Goal: Information Seeking & Learning: Learn about a topic

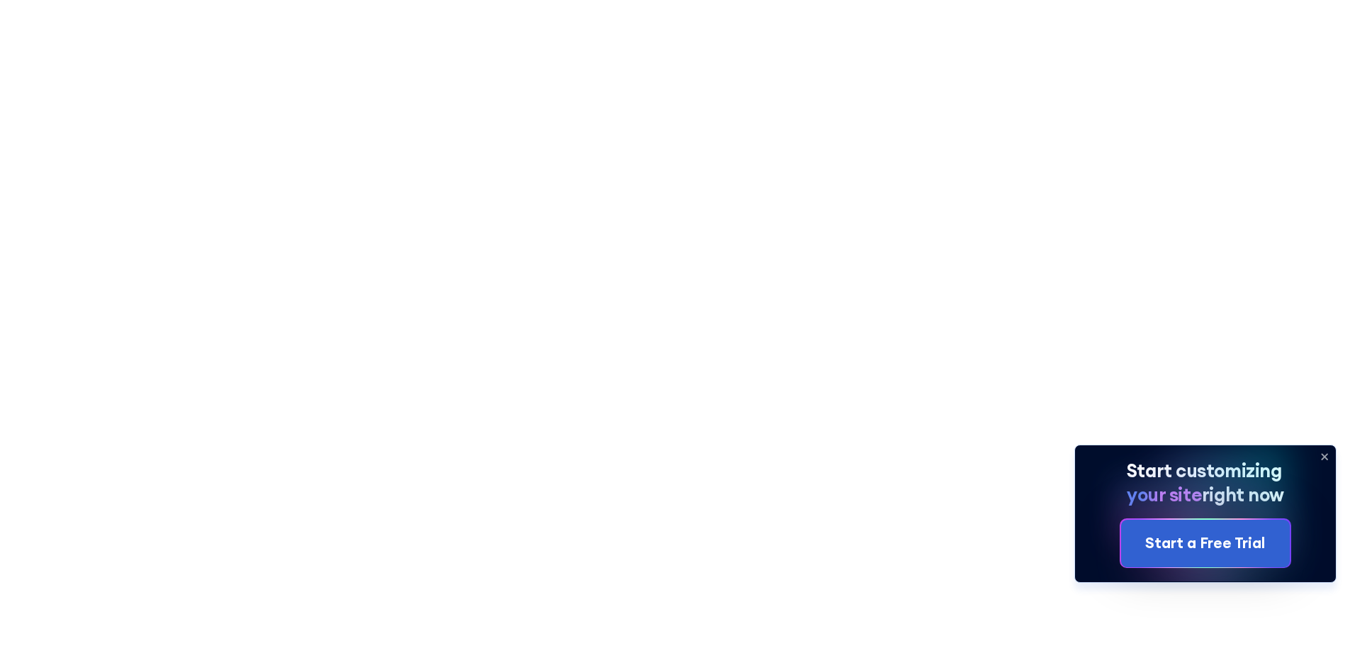
drag, startPoint x: 1162, startPoint y: 463, endPoint x: 838, endPoint y: 304, distance: 361.3
click at [1327, 458] on icon at bounding box center [1325, 457] width 6 height 6
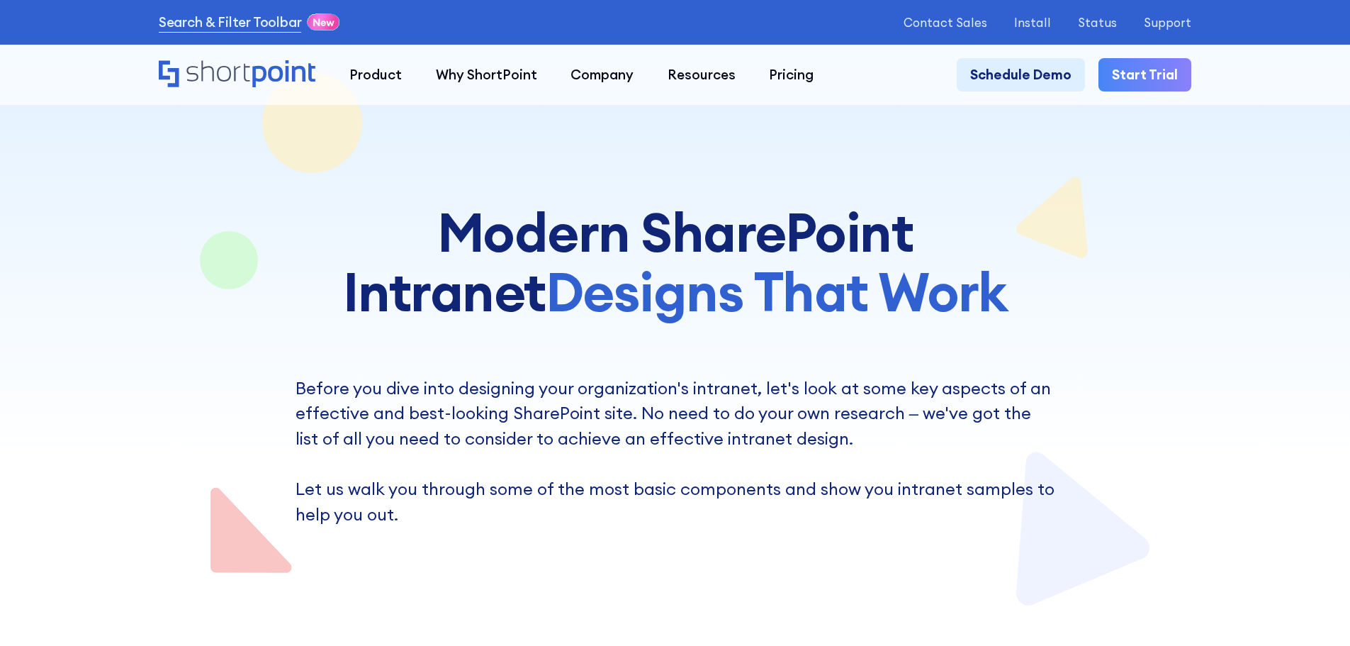
click at [752, 422] on p "Before you dive into designing your organization's intranet, let's look at some…" at bounding box center [676, 452] width 760 height 152
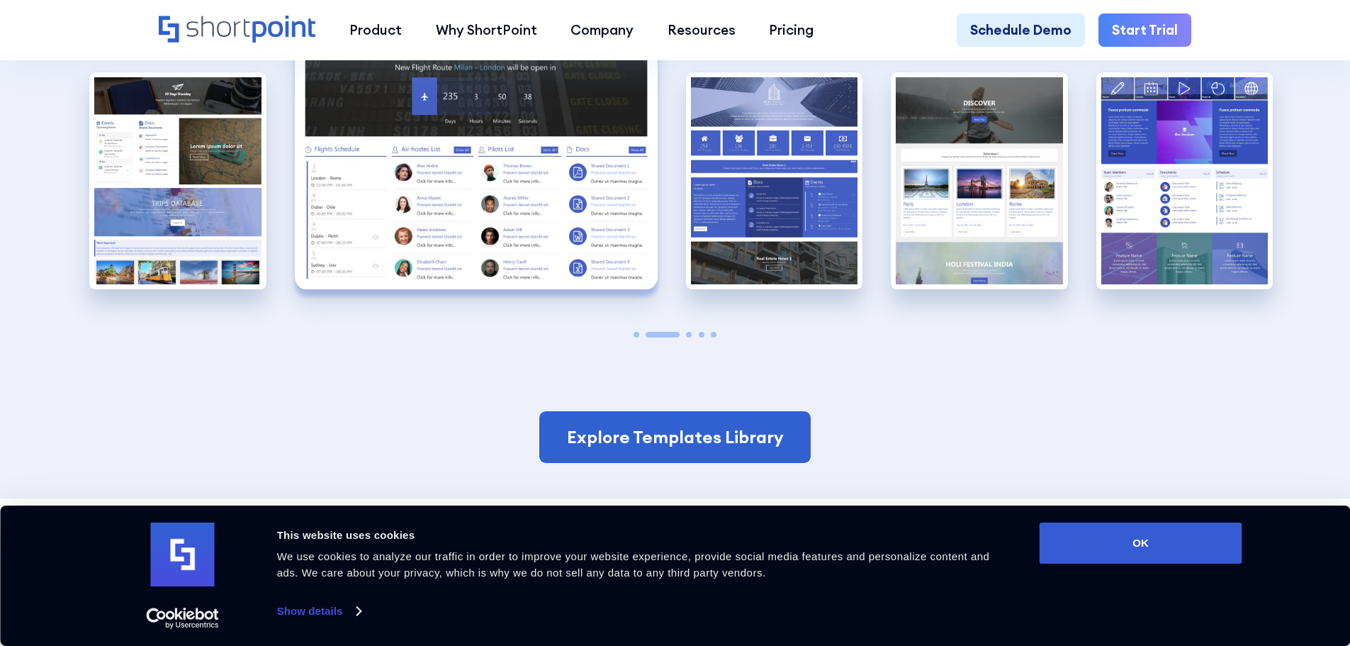
scroll to position [2991, 0]
click at [688, 337] on span "Go to slide 3" at bounding box center [689, 334] width 6 height 6
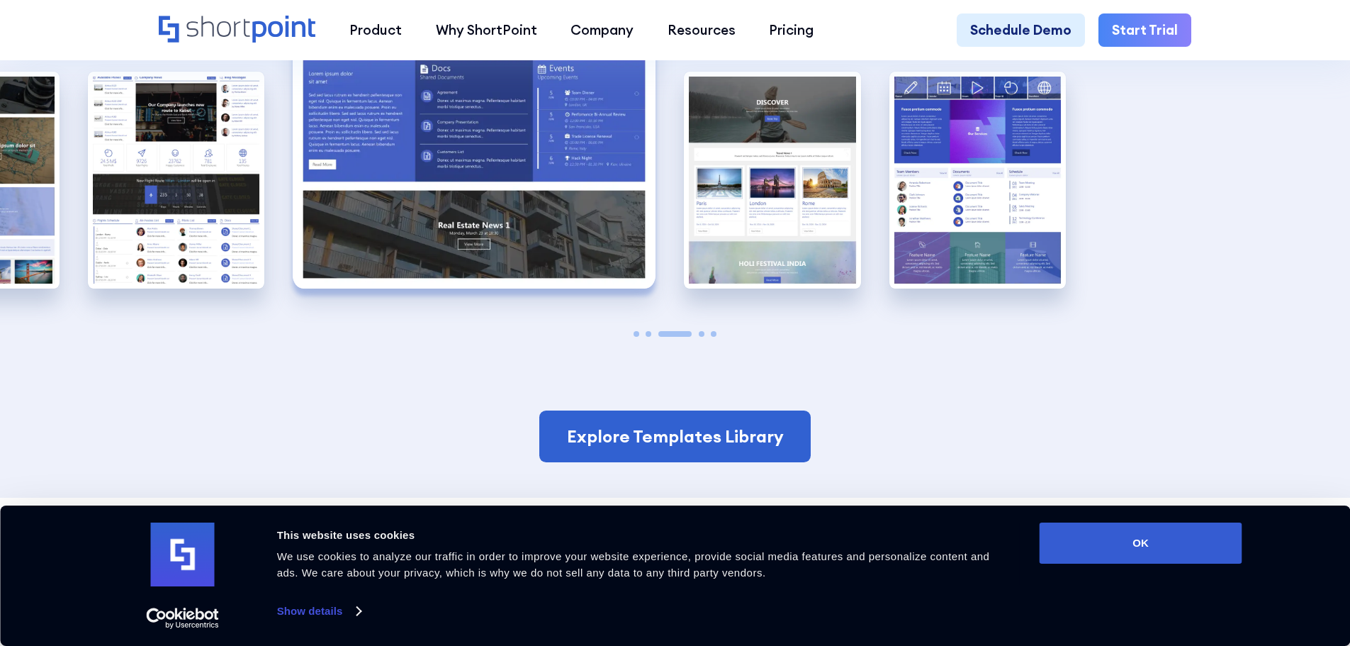
click at [700, 337] on span "Go to slide 4" at bounding box center [702, 334] width 6 height 6
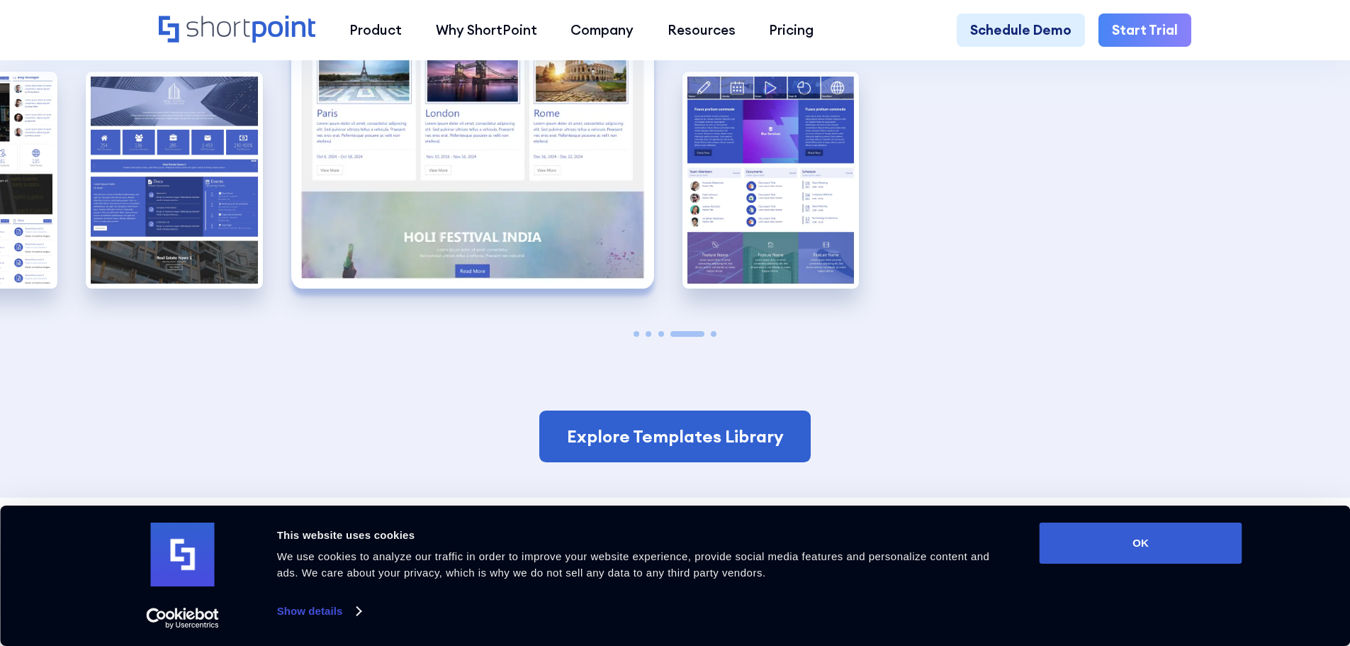
click at [714, 337] on span "Go to slide 5" at bounding box center [714, 334] width 6 height 6
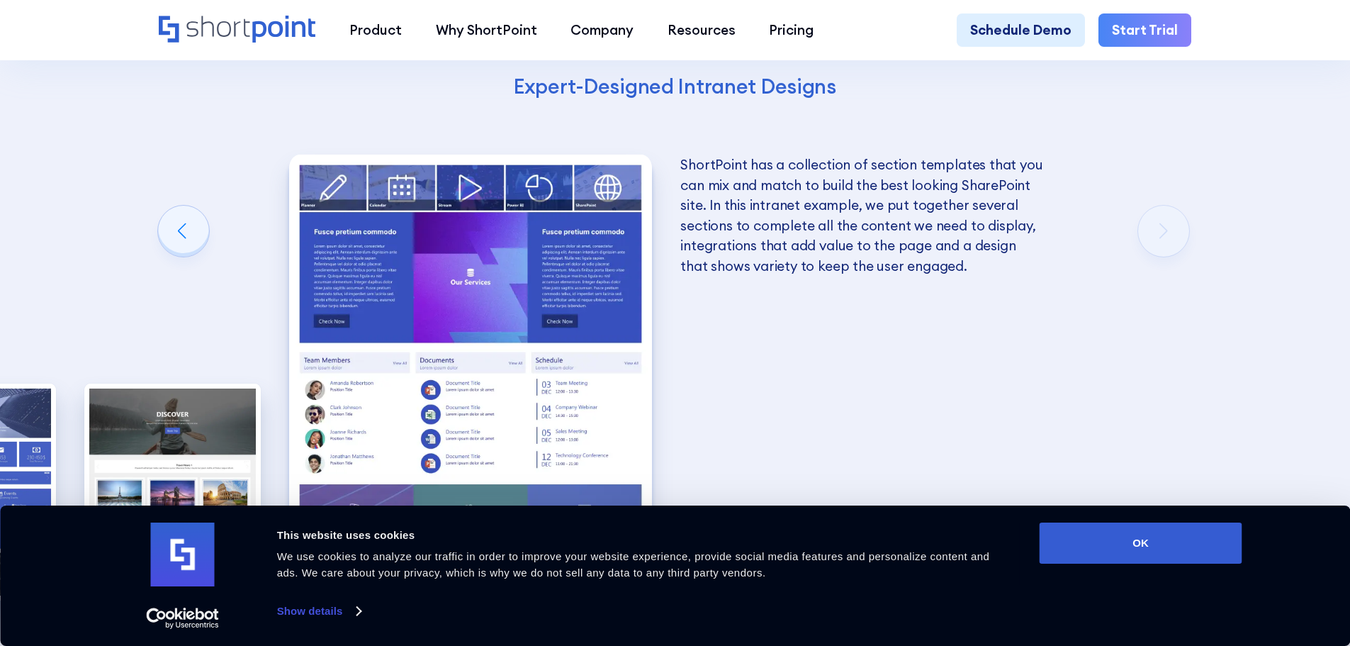
scroll to position [2679, 0]
click at [769, 313] on div "Get Excellent SharePoint Intranet Examples With ShortPoint Designing an excelle…" at bounding box center [675, 142] width 1350 height 1336
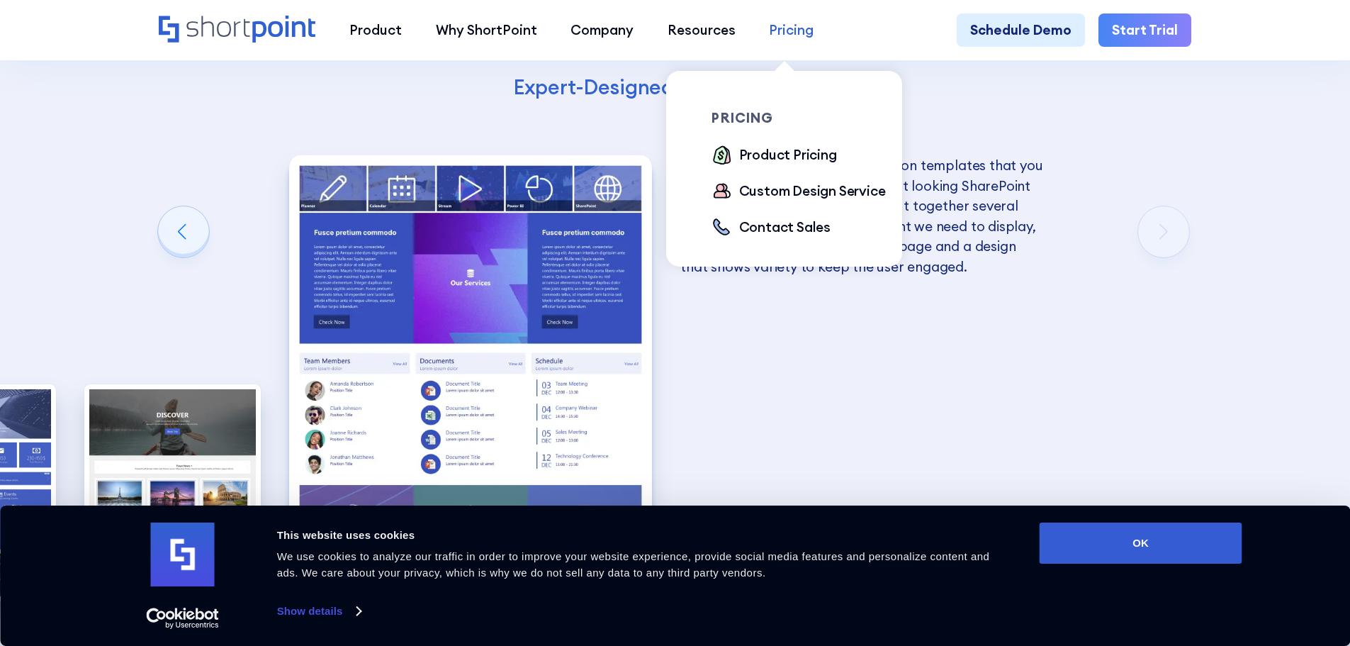
click at [778, 36] on div "Pricing" at bounding box center [791, 30] width 45 height 21
click at [765, 151] on div "Product Pricing" at bounding box center [788, 155] width 98 height 21
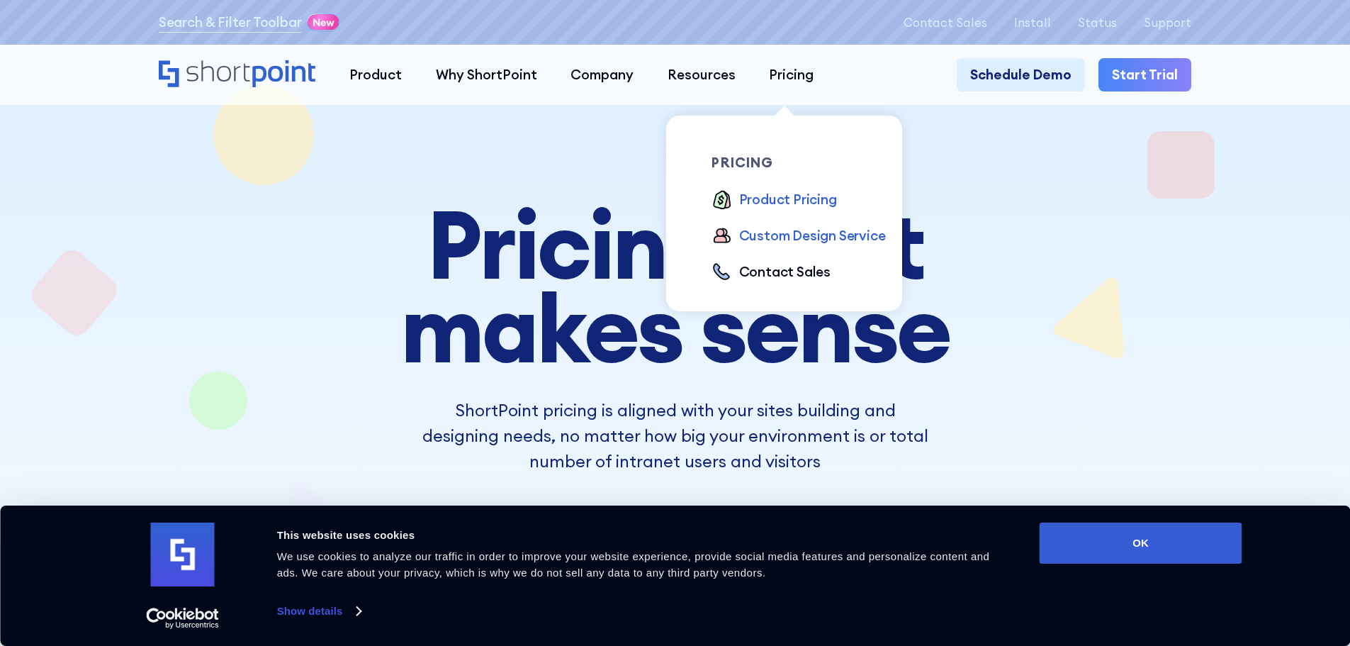
click at [785, 232] on div "Custom Design Service" at bounding box center [812, 235] width 147 height 21
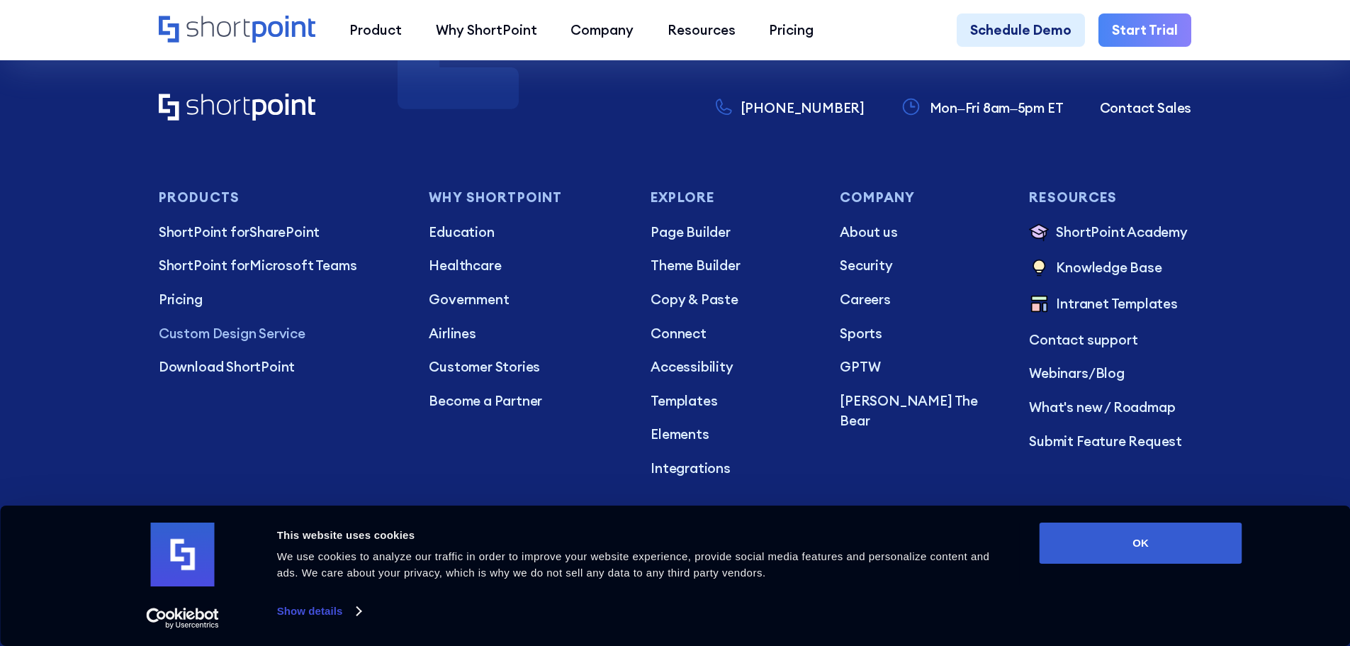
scroll to position [7611, 0]
click at [731, 275] on p "Theme Builder" at bounding box center [732, 264] width 162 height 21
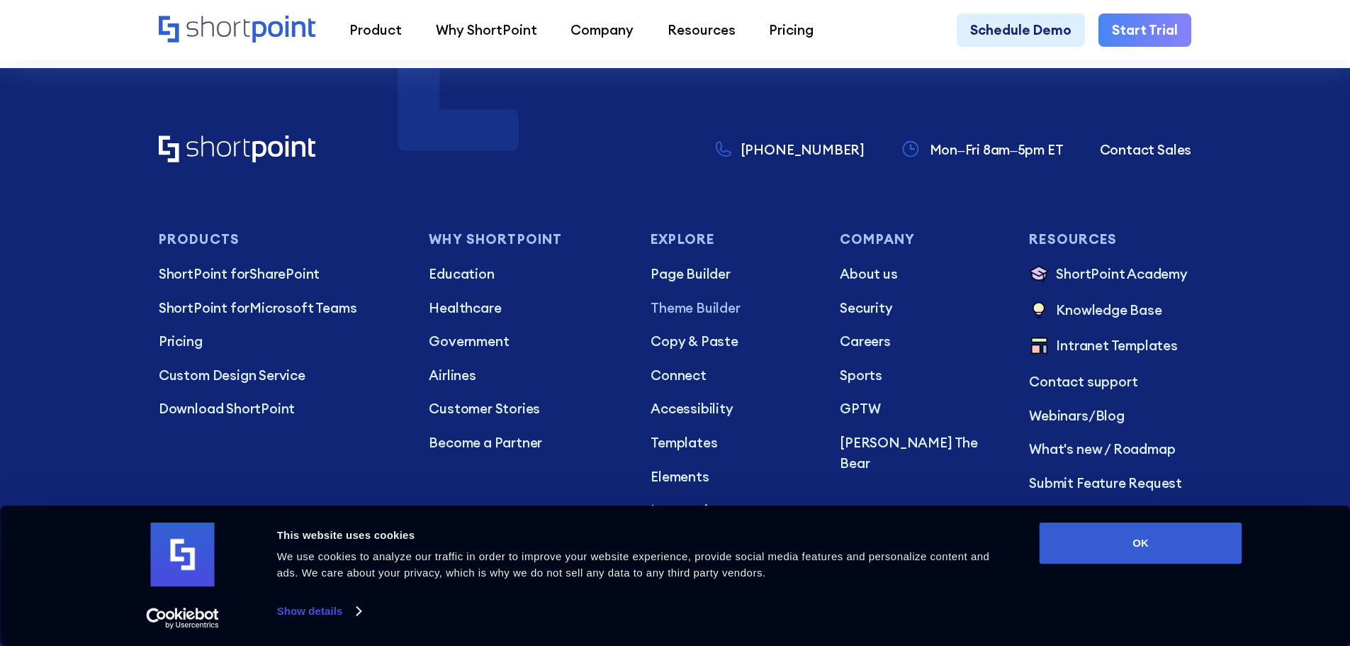
scroll to position [8476, 0]
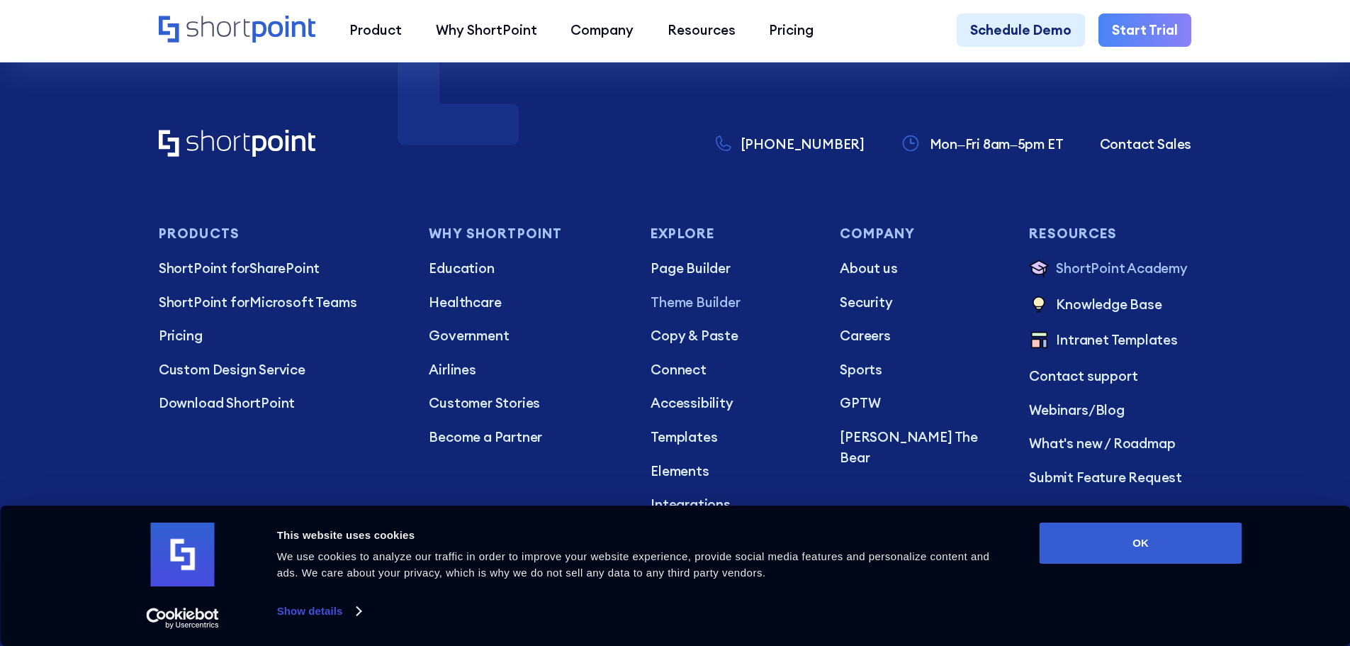
click at [1076, 281] on p "ShortPoint Academy" at bounding box center [1122, 269] width 132 height 23
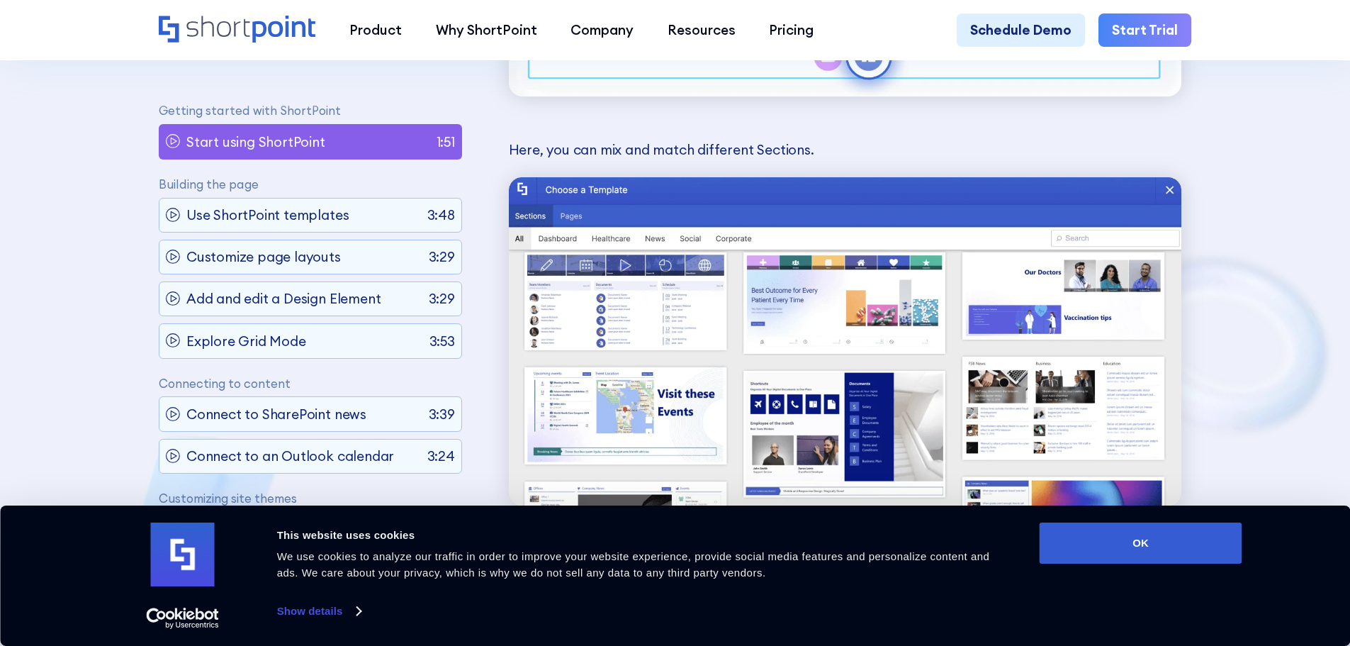
scroll to position [4992, 0]
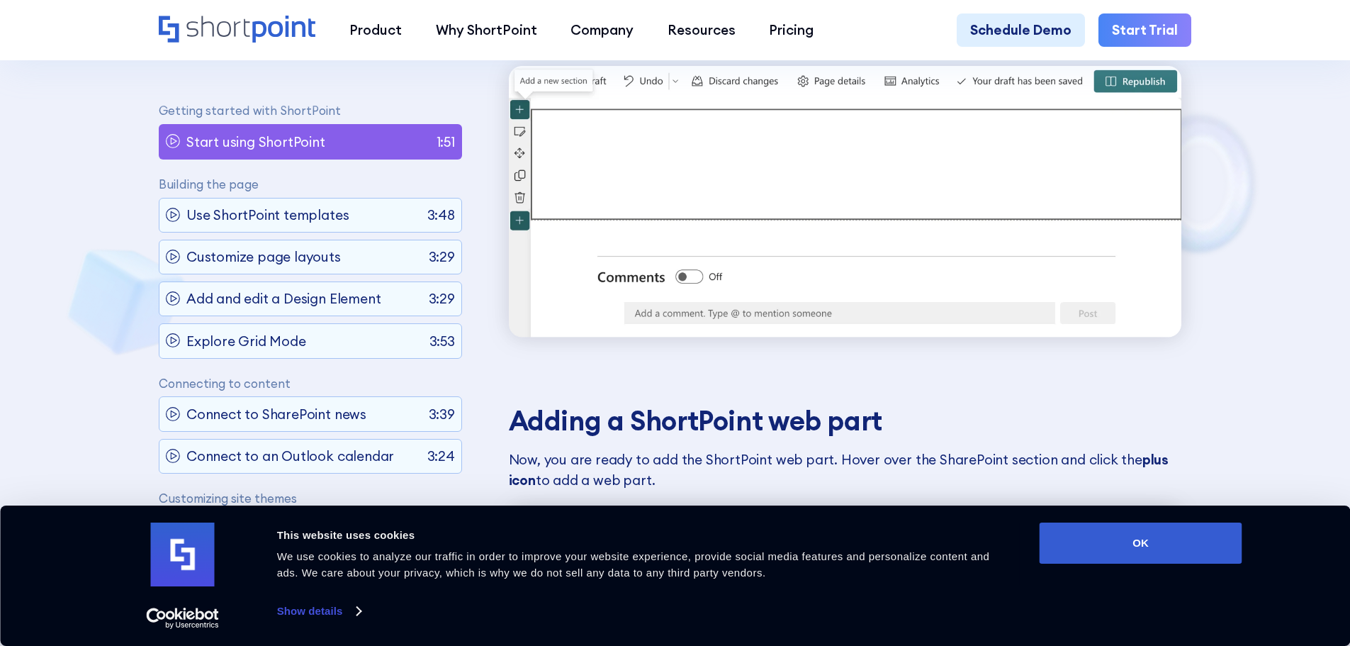
scroll to position [2137, 0]
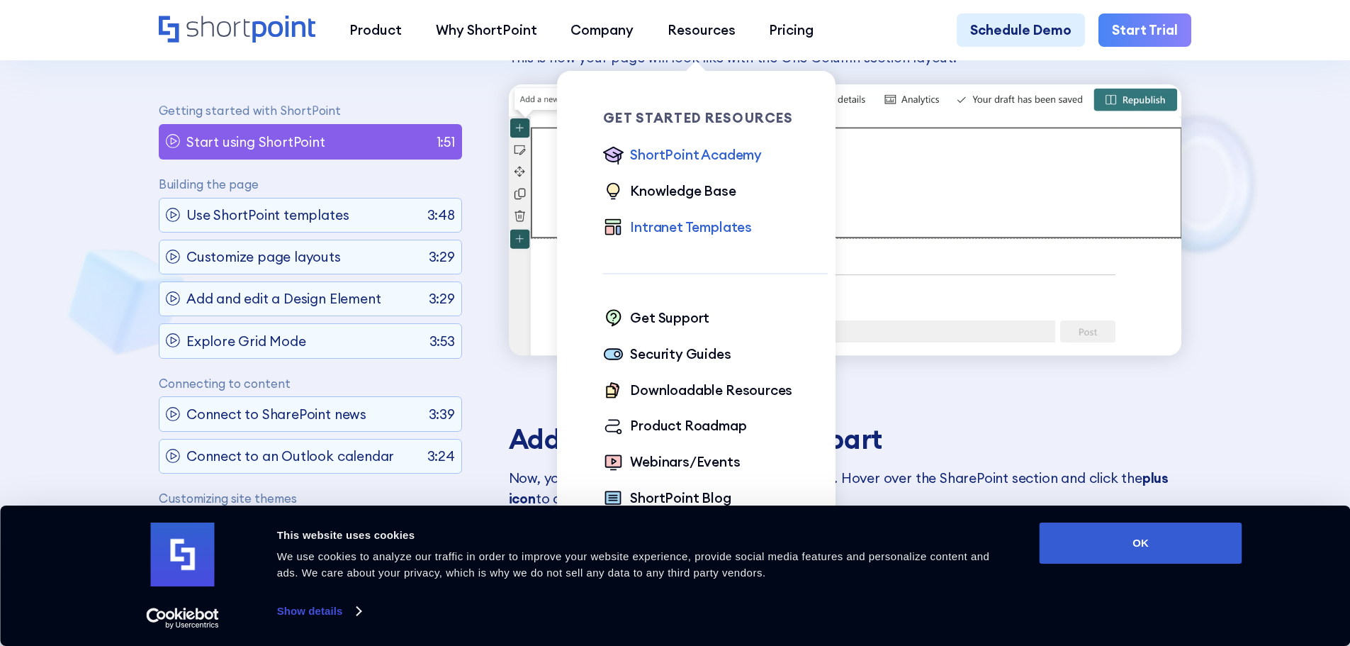
click at [680, 232] on div "Intranet Templates" at bounding box center [691, 227] width 122 height 21
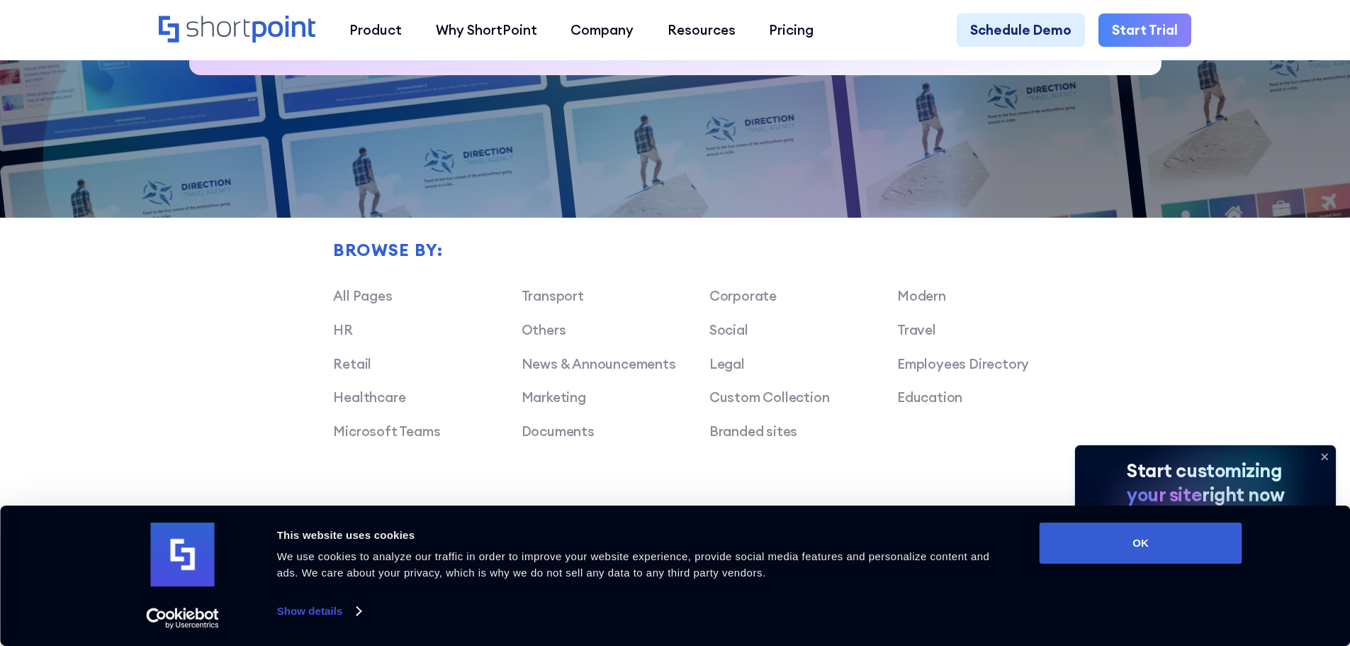
scroll to position [1015, 0]
click at [558, 303] on link "Transport" at bounding box center [553, 294] width 62 height 17
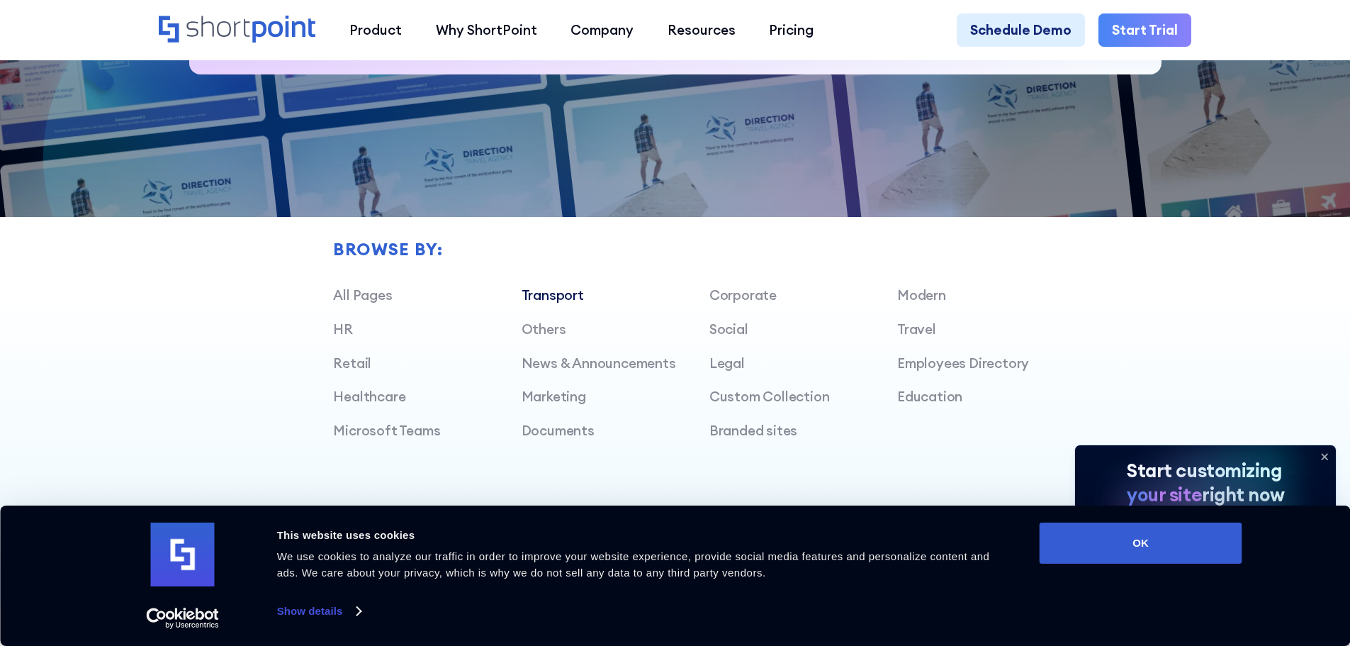
click at [557, 303] on link "Transport" at bounding box center [553, 294] width 62 height 17
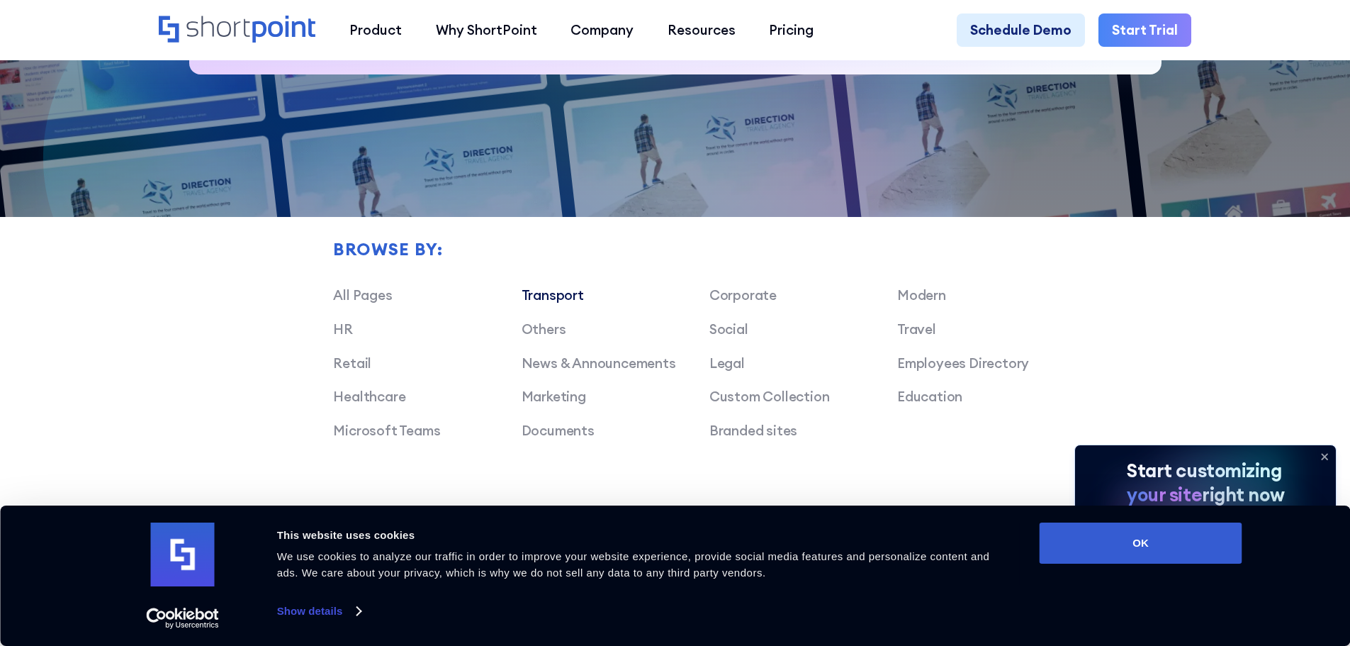
click at [557, 303] on link "Transport" at bounding box center [553, 294] width 62 height 17
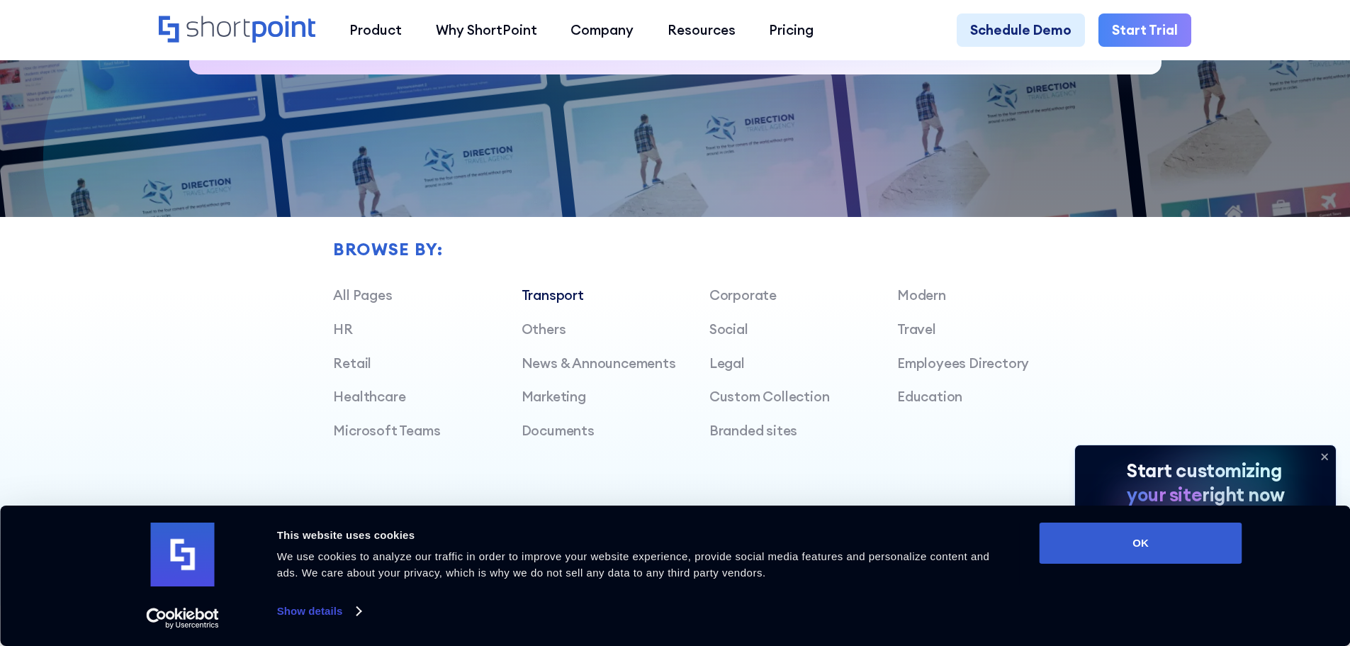
click at [557, 303] on link "Transport" at bounding box center [553, 294] width 62 height 17
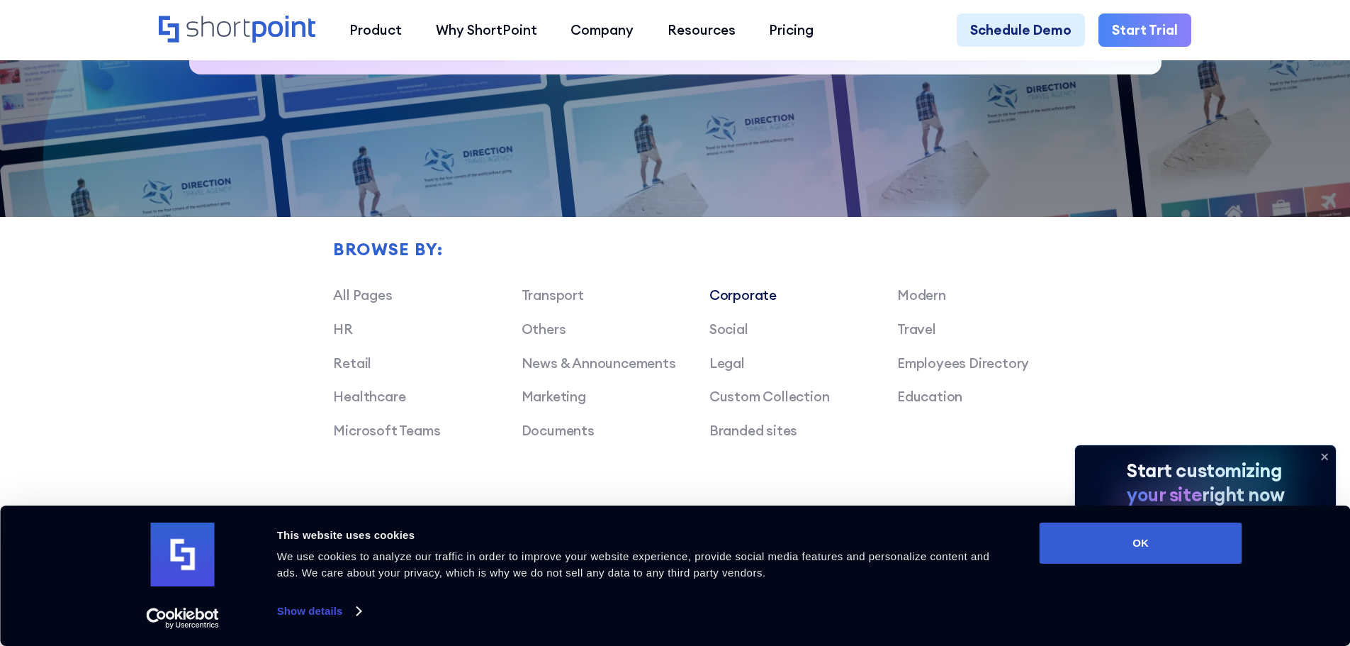
click at [740, 303] on link "Corporate" at bounding box center [742, 294] width 67 height 17
click at [364, 302] on link "All Pages" at bounding box center [362, 294] width 59 height 17
click at [354, 371] on link "Retail" at bounding box center [352, 362] width 38 height 17
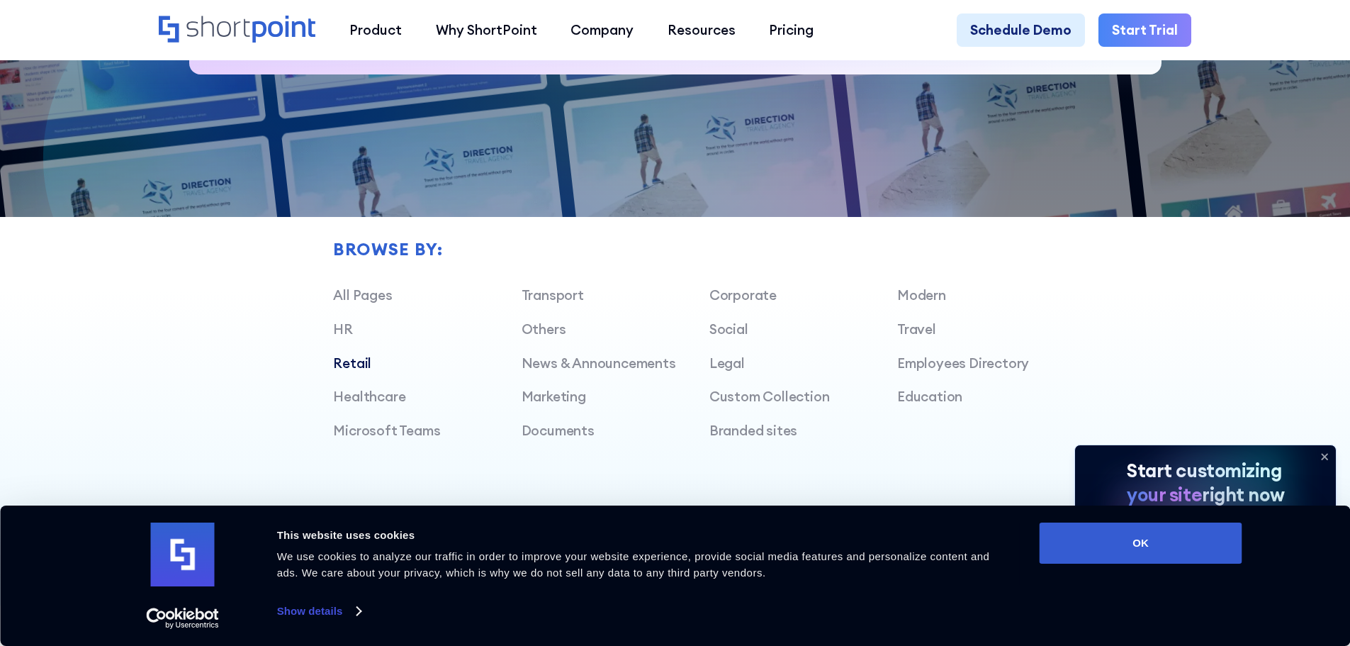
click at [775, 190] on div "Browse by: All Pages Transport Corporate Modern HR Others Social Travel Retail …" at bounding box center [675, 291] width 1033 height 434
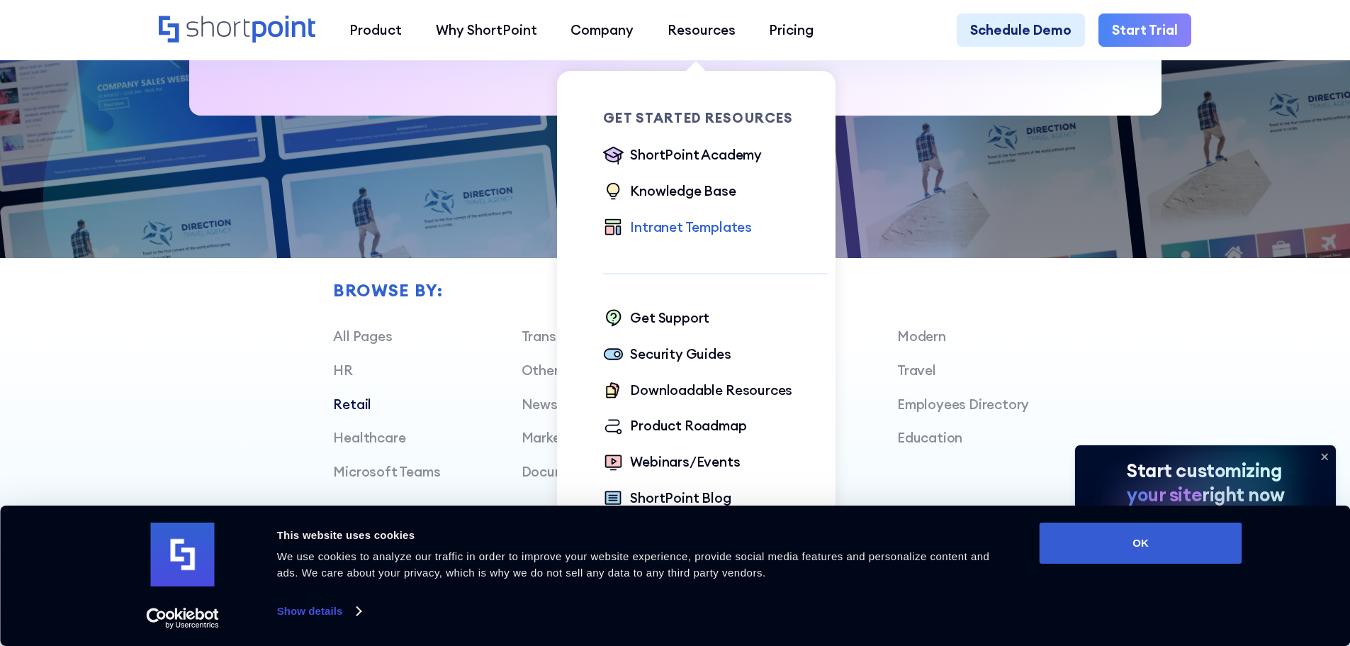
scroll to position [974, 0]
